Goal: Task Accomplishment & Management: Manage account settings

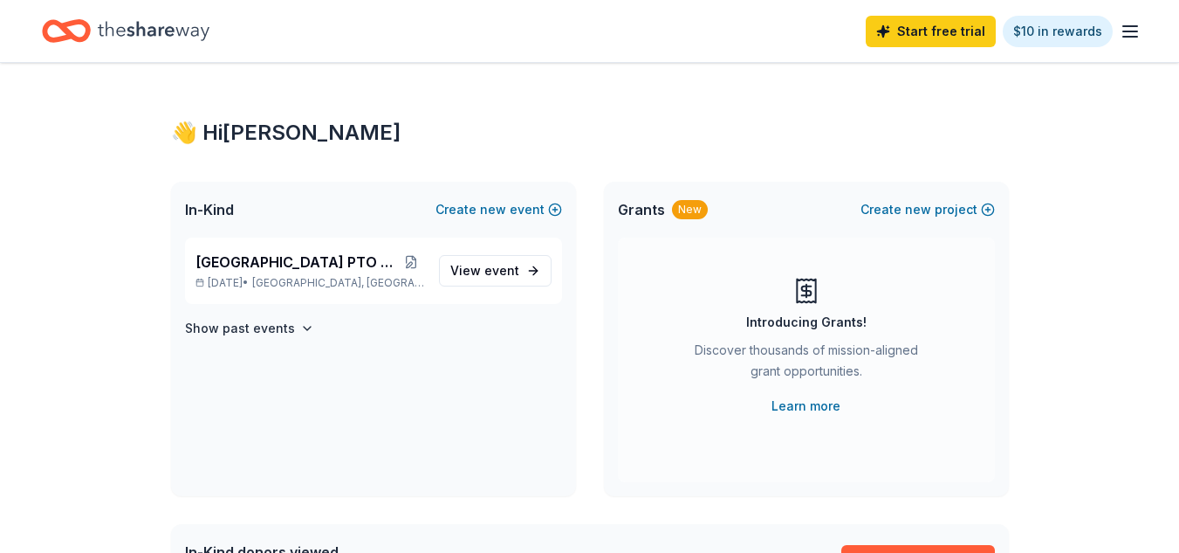
click at [1136, 37] on line "button" at bounding box center [1130, 37] width 14 height 0
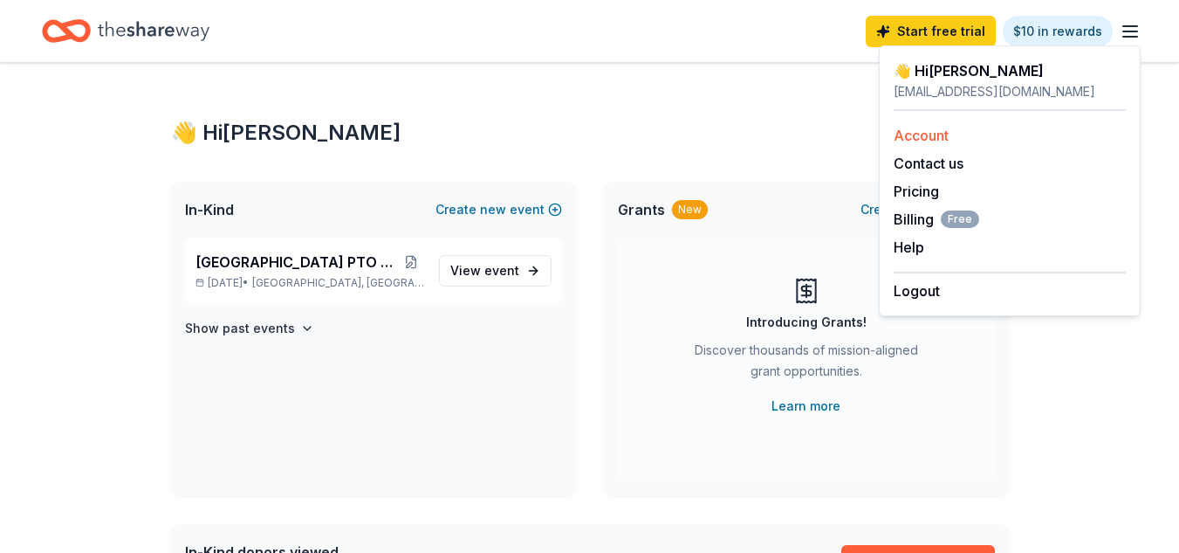
click at [917, 133] on link "Account" at bounding box center [921, 135] width 55 height 17
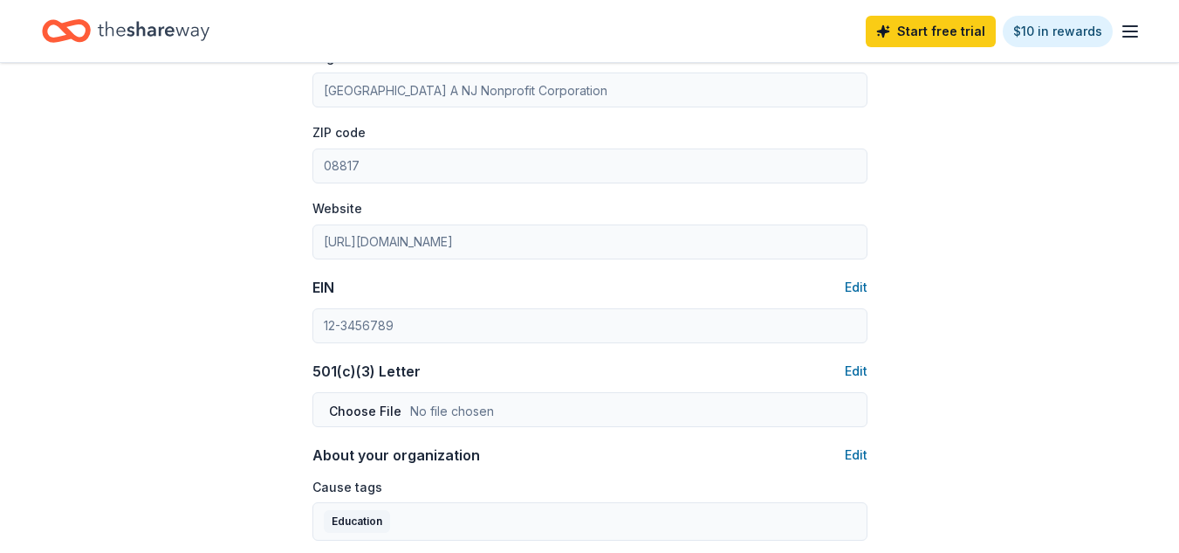
scroll to position [698, 0]
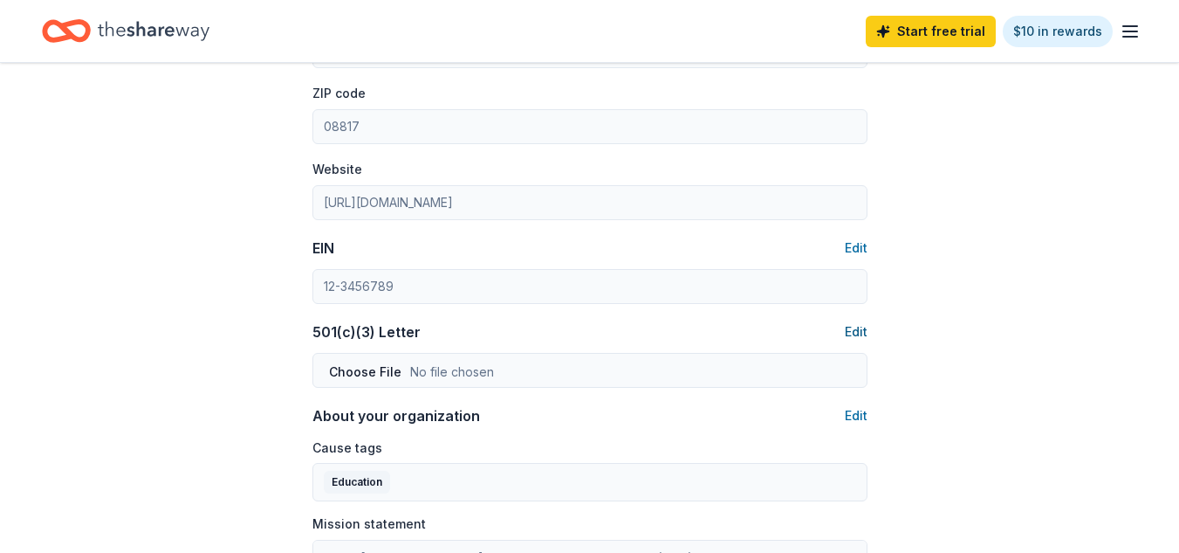
click at [856, 330] on button "Edit" at bounding box center [856, 331] width 23 height 21
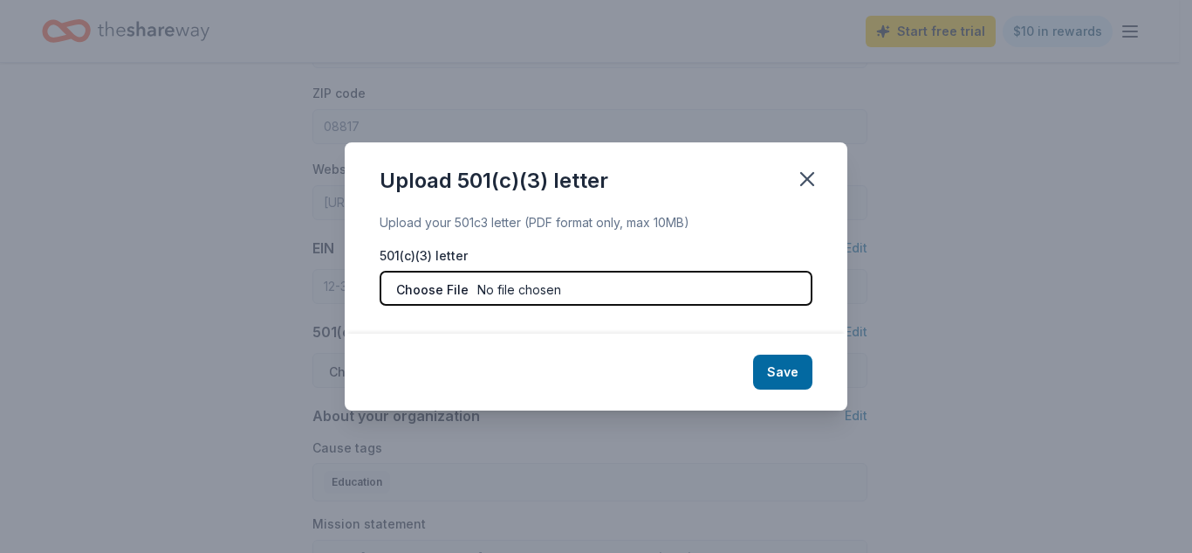
click at [428, 287] on input "file" at bounding box center [596, 288] width 433 height 35
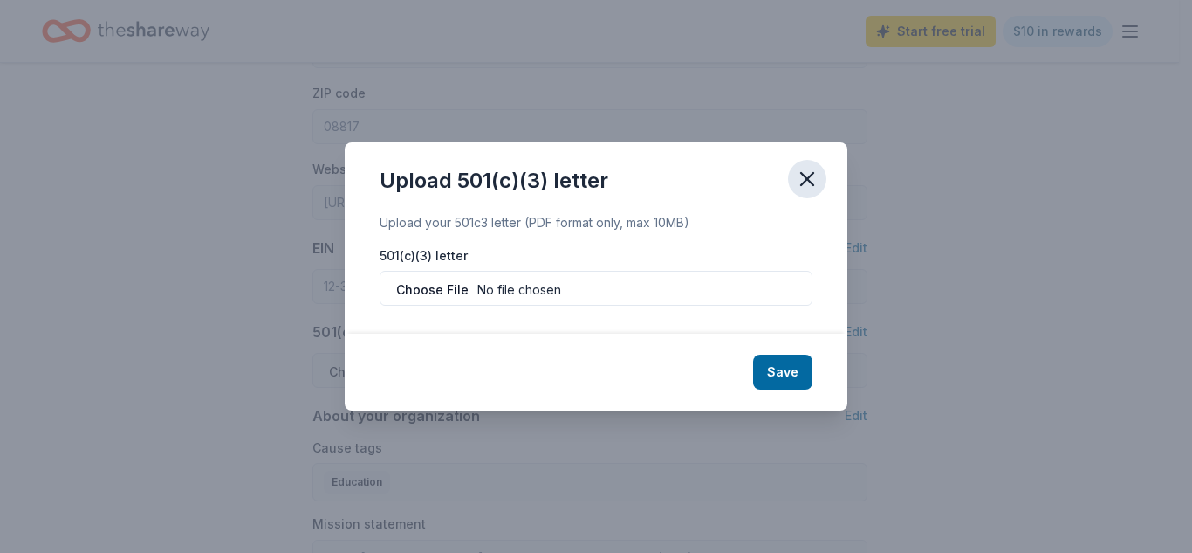
click at [807, 179] on icon "button" at bounding box center [807, 179] width 12 height 12
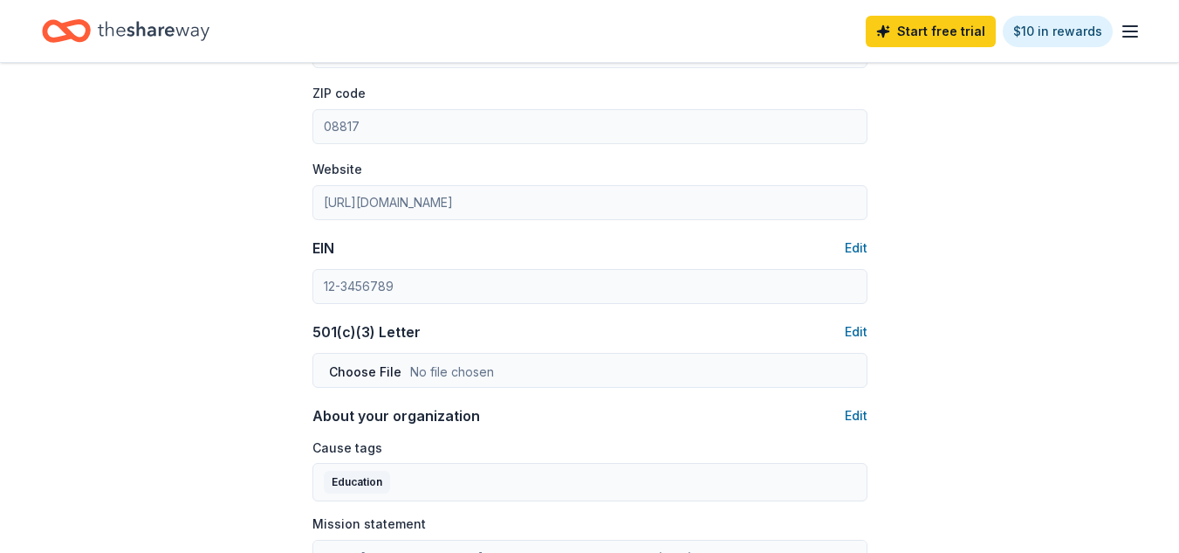
click at [1040, 300] on div "Account About me Profile Edit First name [PERSON_NAME] Last name [PERSON_NAME] …" at bounding box center [589, 144] width 1179 height 1560
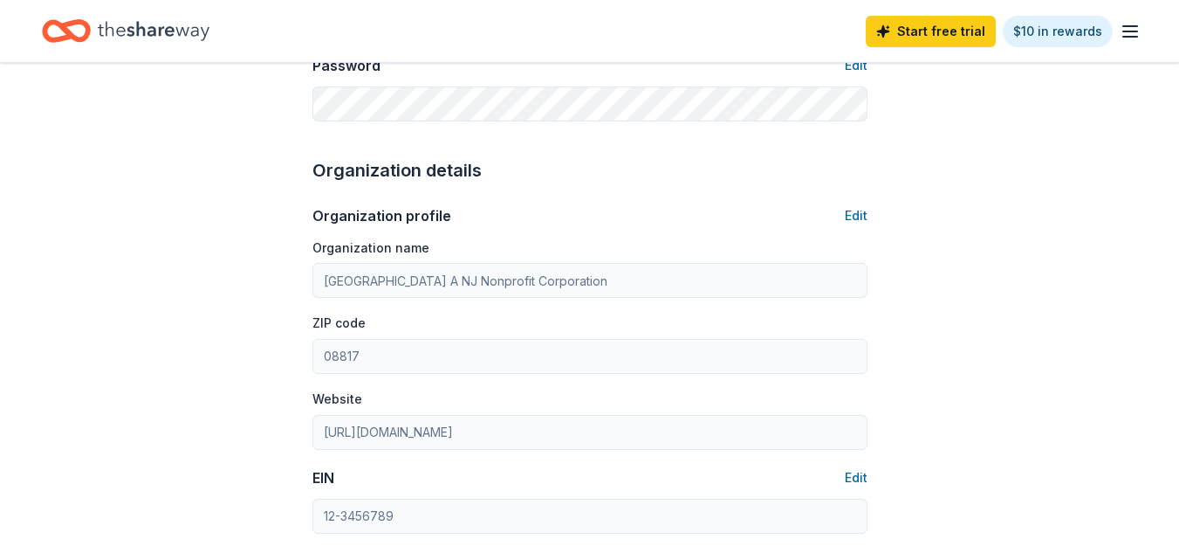
scroll to position [436, 0]
